Goal: Task Accomplishment & Management: Manage account settings

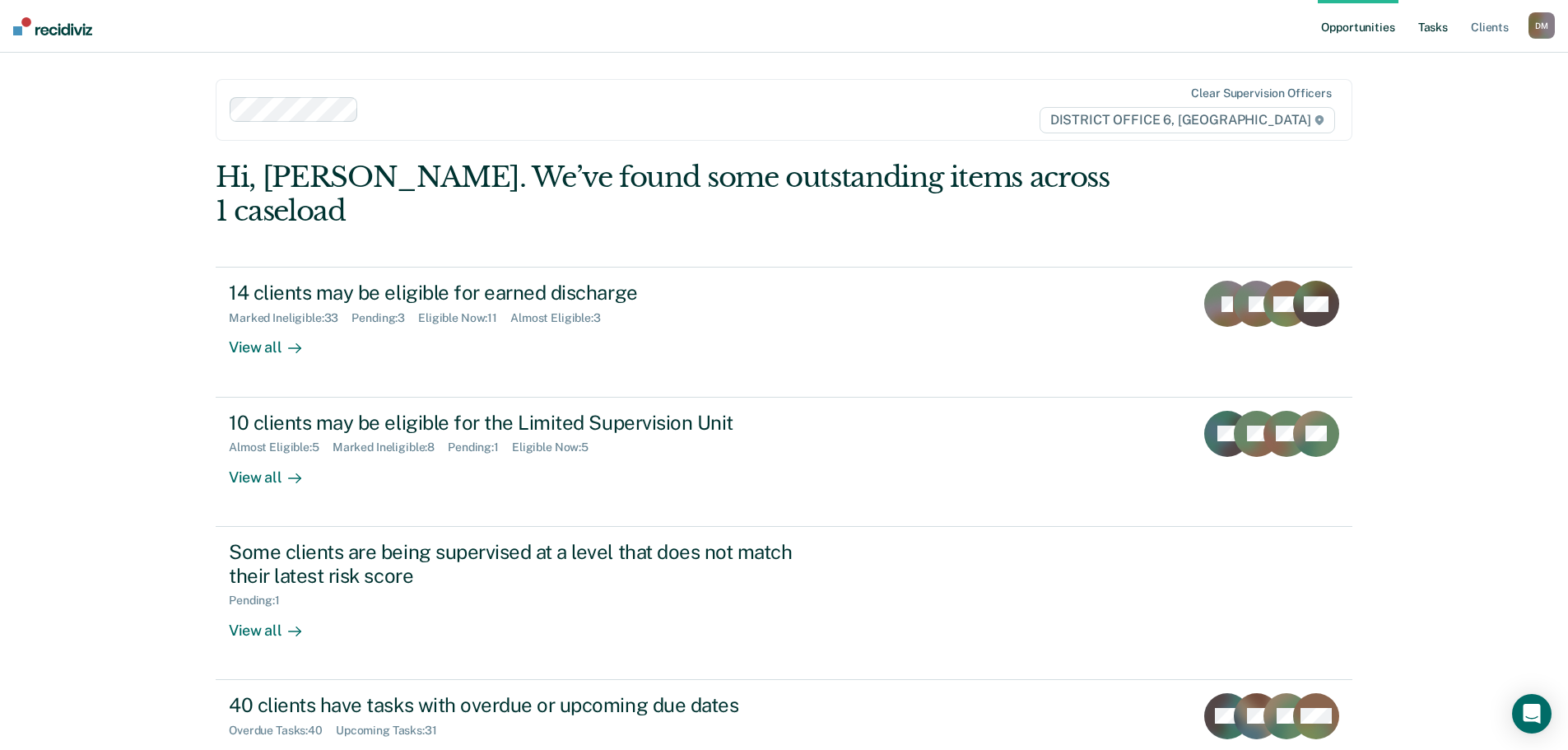
click at [1431, 29] on link "Tasks" at bounding box center [1432, 26] width 36 height 52
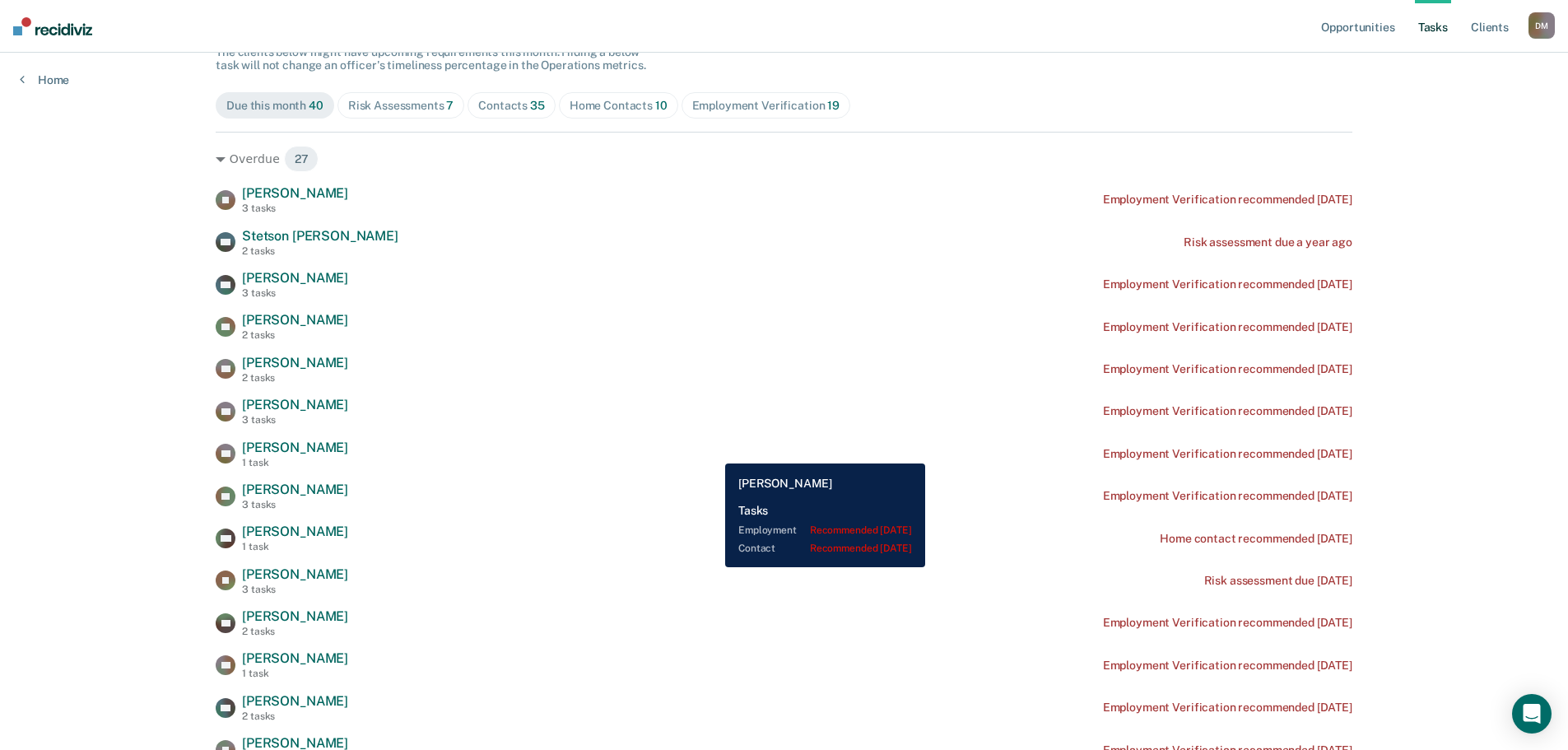
scroll to position [161, 0]
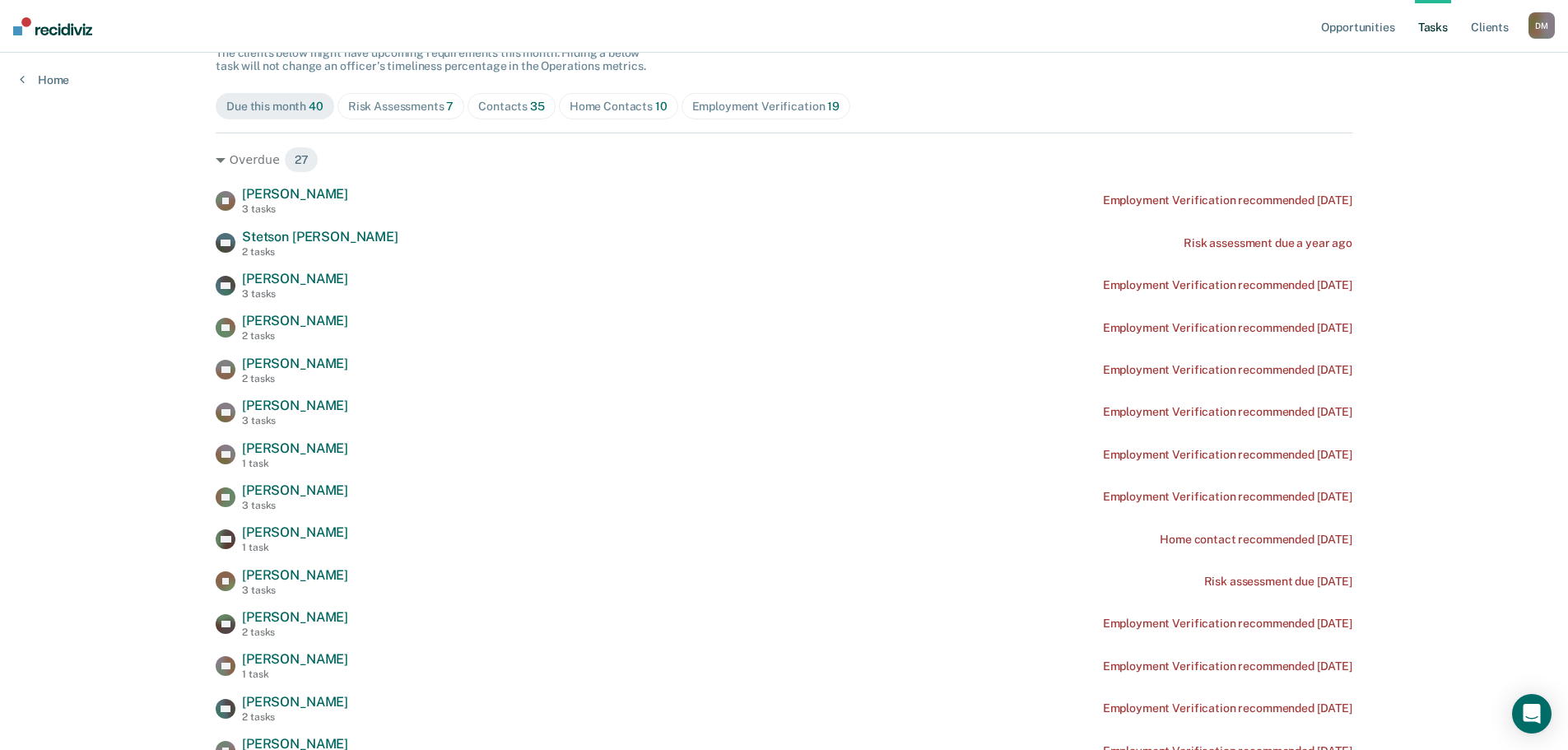
click at [616, 111] on div "Home Contacts 10" at bounding box center [619, 106] width 98 height 14
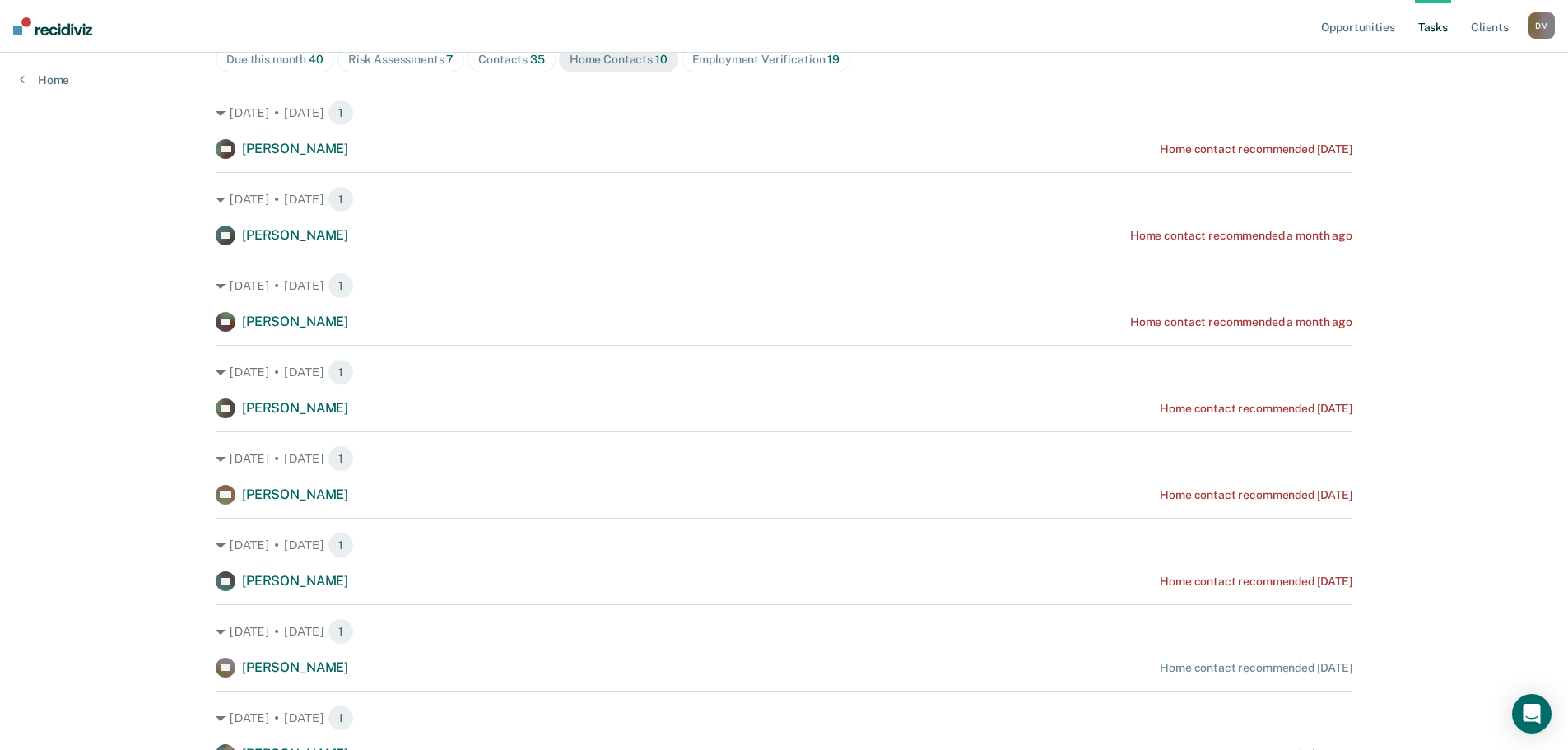
scroll to position [0, 0]
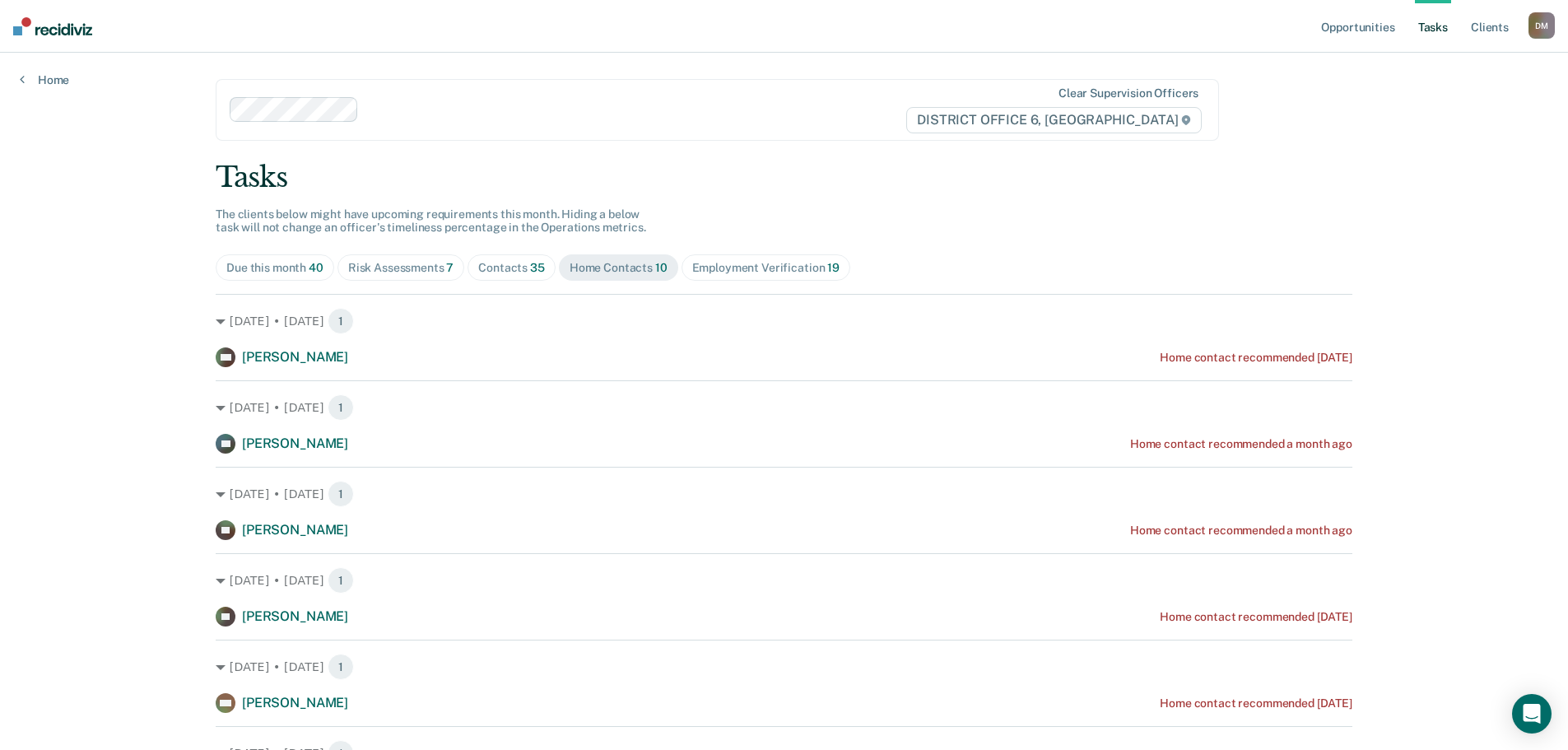
click at [510, 278] on span "Contacts 35" at bounding box center [511, 267] width 88 height 26
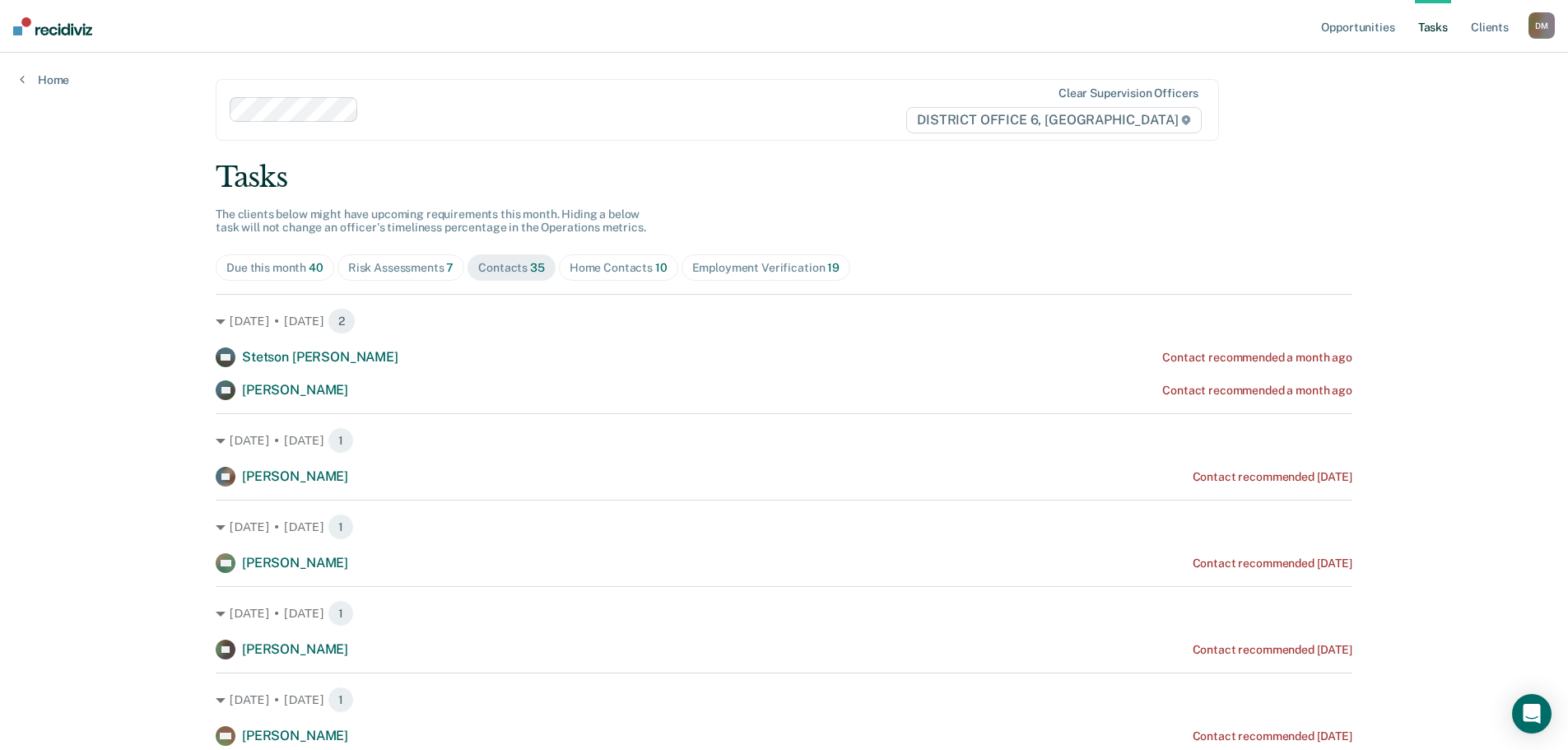
click at [410, 271] on div "Risk Assessments 7" at bounding box center [401, 267] width 106 height 14
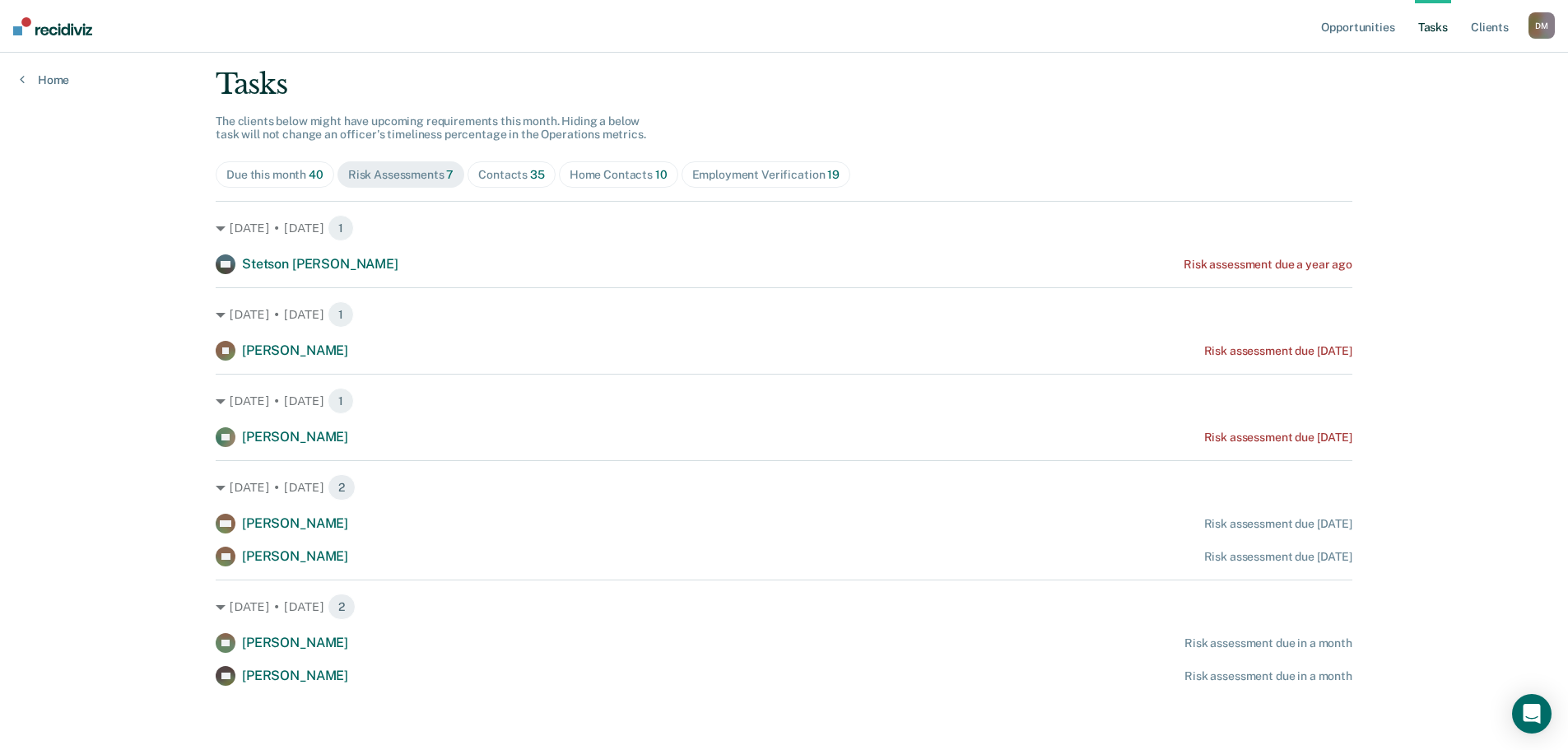
scroll to position [95, 0]
click at [1373, 30] on link "Opportunities" at bounding box center [1357, 26] width 80 height 52
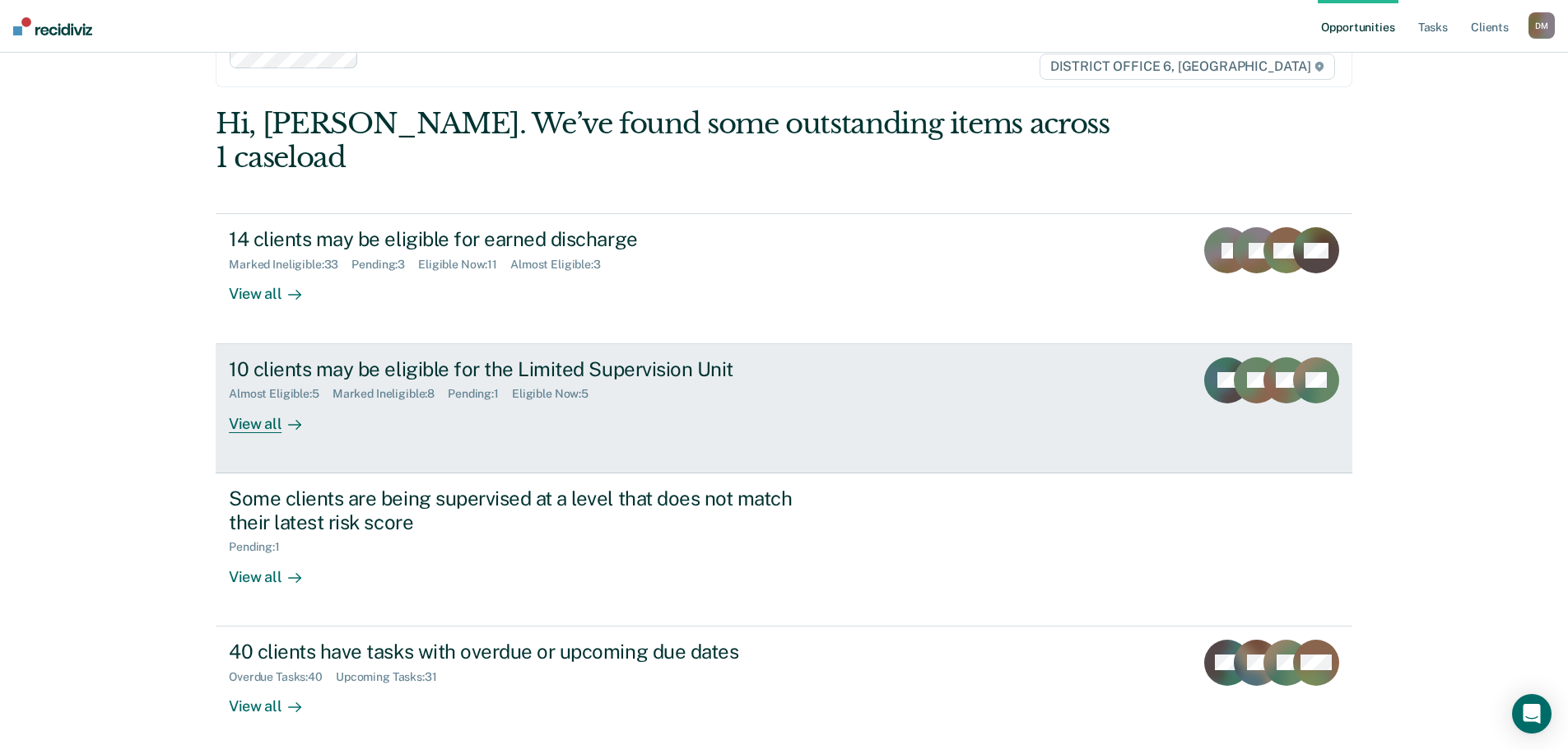
scroll to position [91, 0]
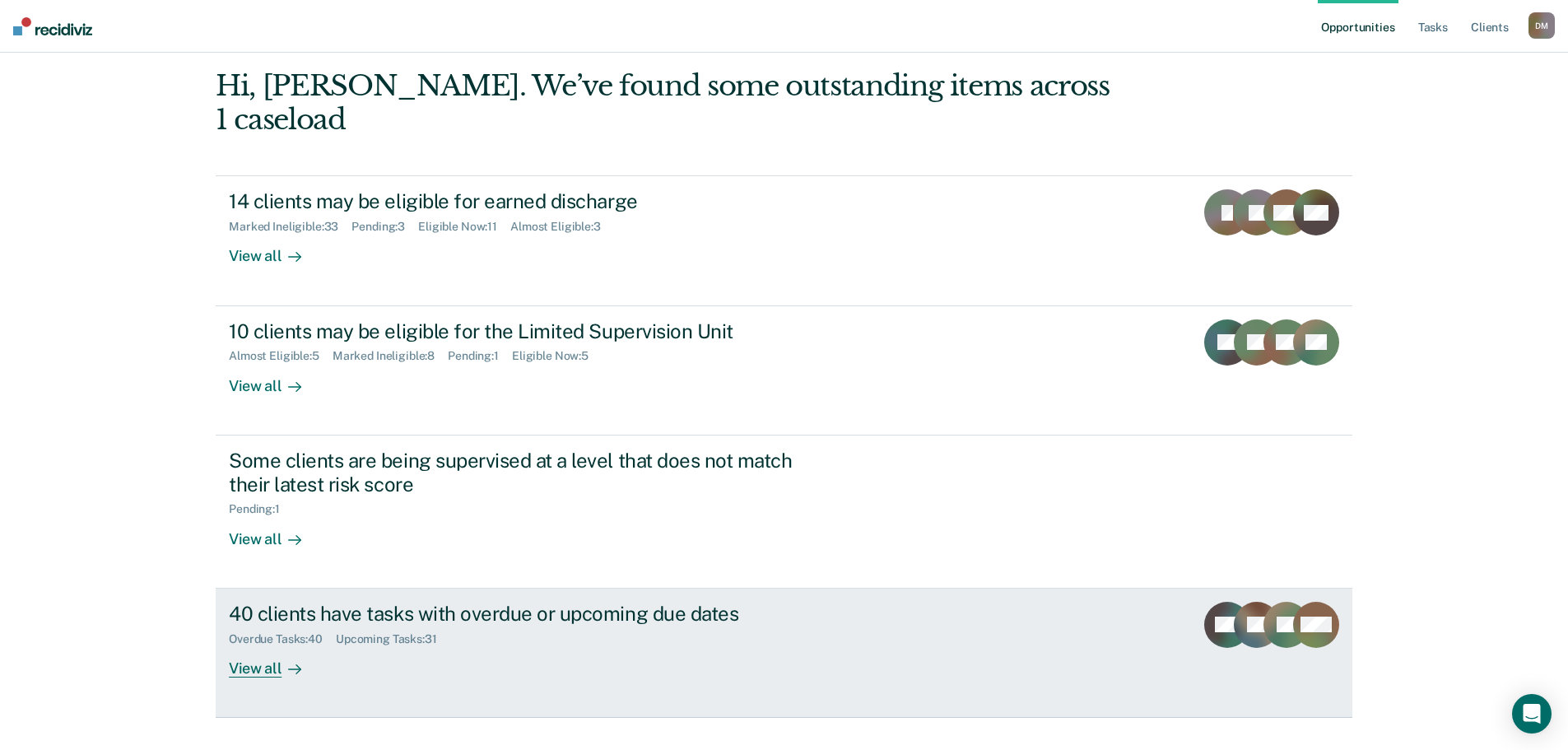
click at [527, 621] on div "40 clients have tasks with overdue or upcoming due dates Overdue Tasks : 40 Upc…" at bounding box center [537, 640] width 617 height 76
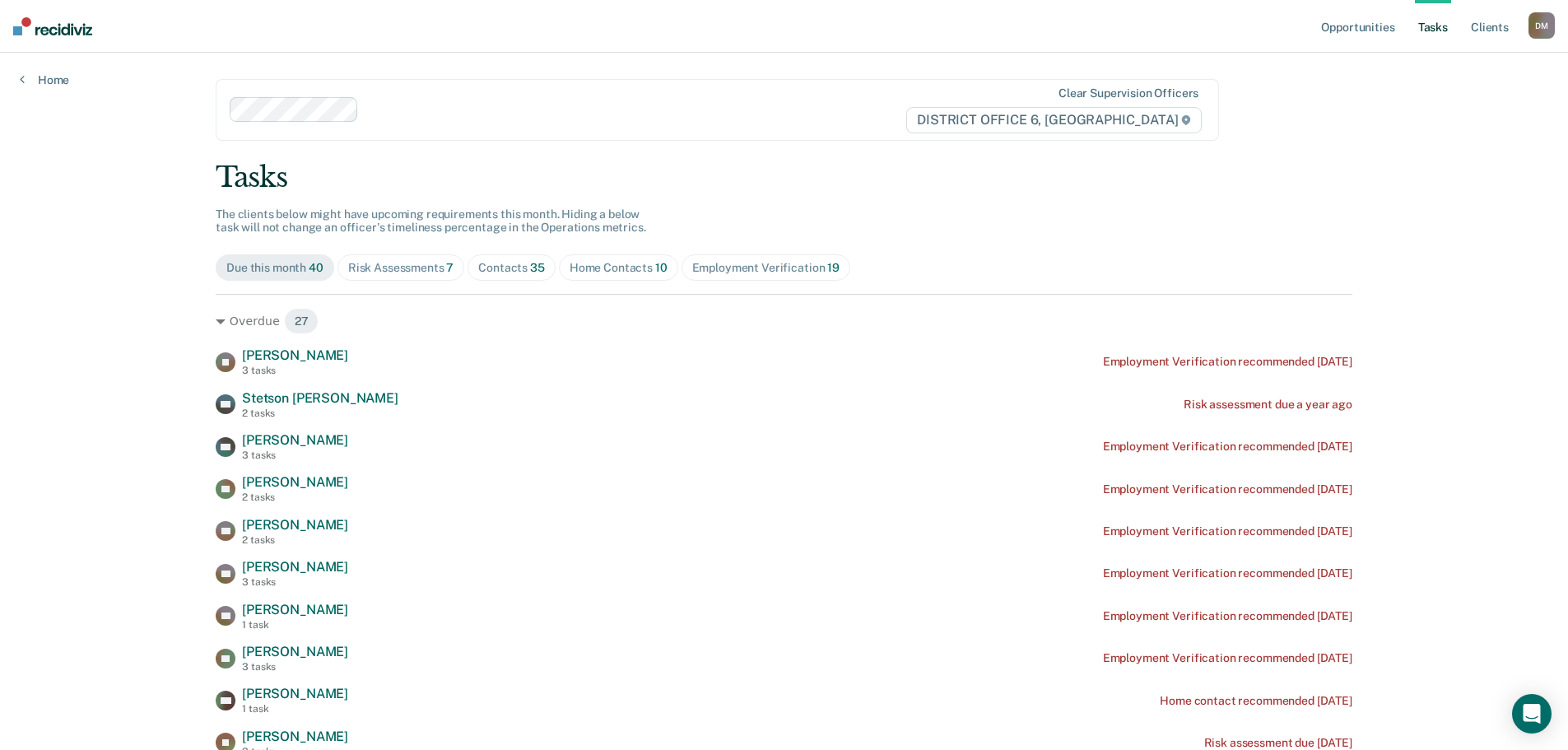
click at [301, 261] on div "Due this month 40" at bounding box center [274, 267] width 97 height 14
click at [396, 277] on span "Risk Assessments 7" at bounding box center [401, 267] width 128 height 26
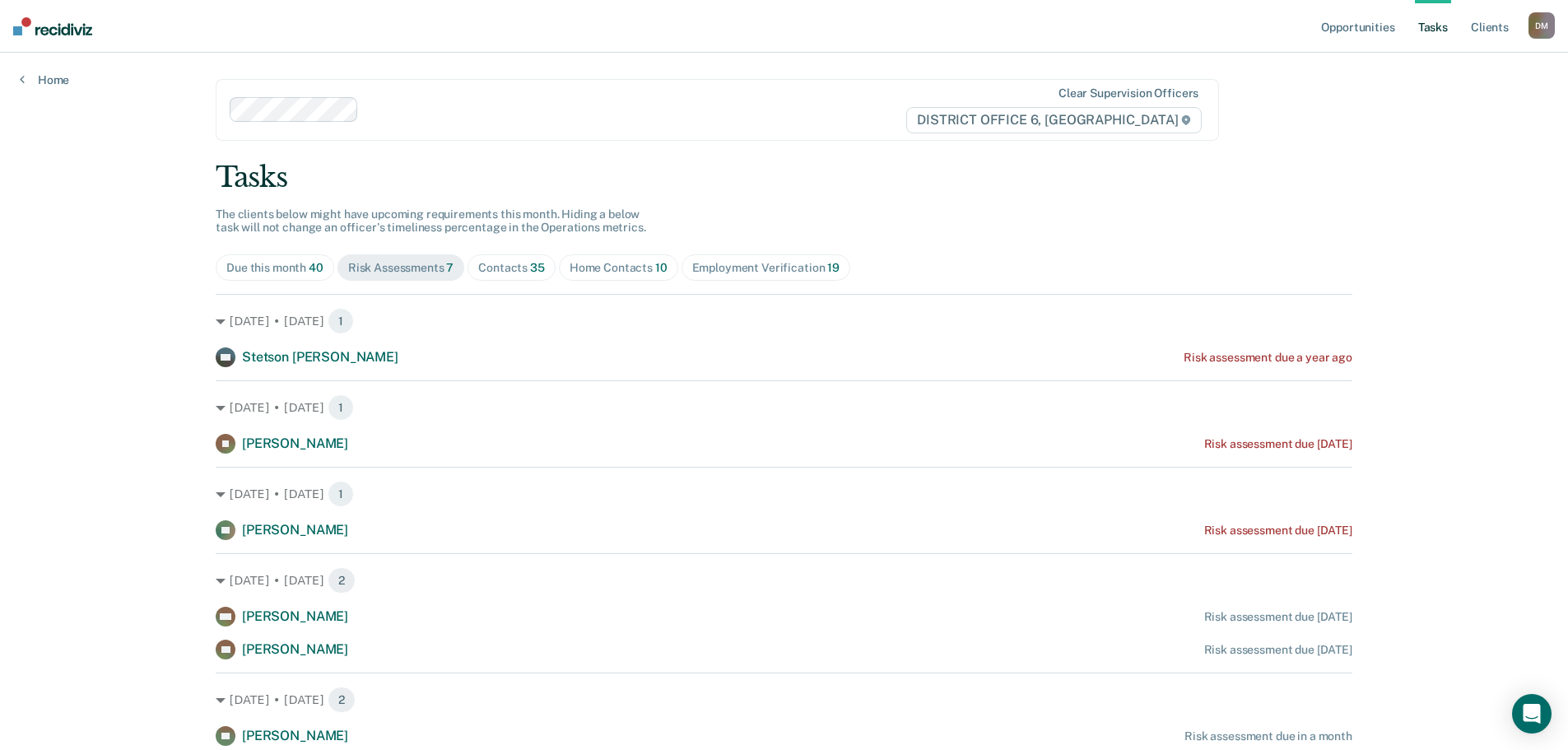
click at [1544, 24] on div "[PERSON_NAME]" at bounding box center [1541, 25] width 26 height 26
click at [1438, 112] on link "Log Out" at bounding box center [1475, 108] width 133 height 14
